Goal: Find contact information: Find contact information

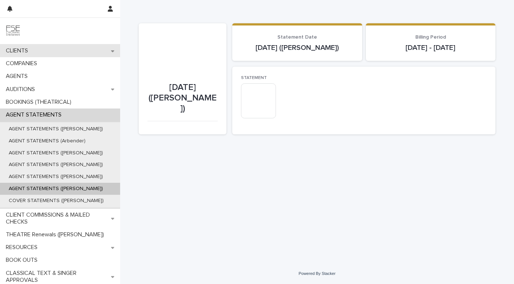
click at [71, 55] on div "CLIENTS" at bounding box center [60, 50] width 120 height 13
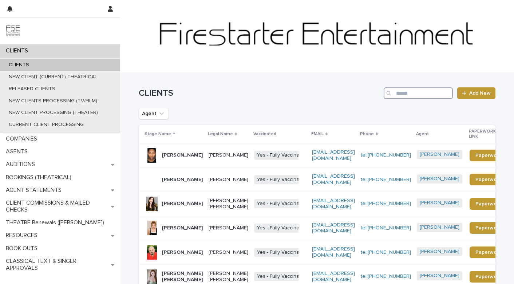
click at [440, 89] on input "Search" at bounding box center [417, 93] width 69 height 12
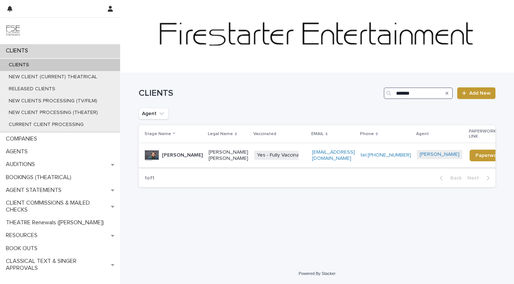
type input "*******"
click at [342, 164] on div "[EMAIL_ADDRESS][DOMAIN_NAME]" at bounding box center [333, 155] width 43 height 18
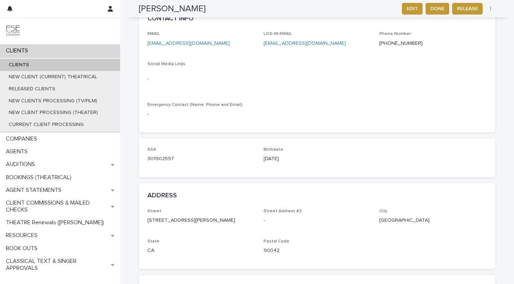
scroll to position [367, 0]
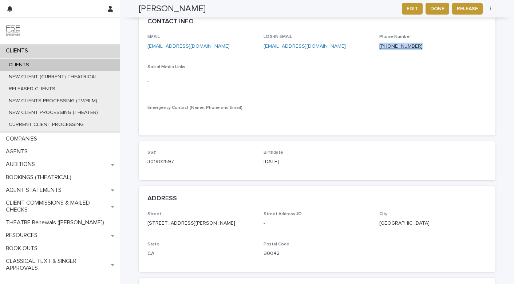
drag, startPoint x: 417, startPoint y: 41, endPoint x: 379, endPoint y: 40, distance: 37.1
click at [379, 43] on p "[PHONE_NUMBER]" at bounding box center [432, 47] width 107 height 8
copy link "[PHONE_NUMBER]"
